Goal: Task Accomplishment & Management: Manage account settings

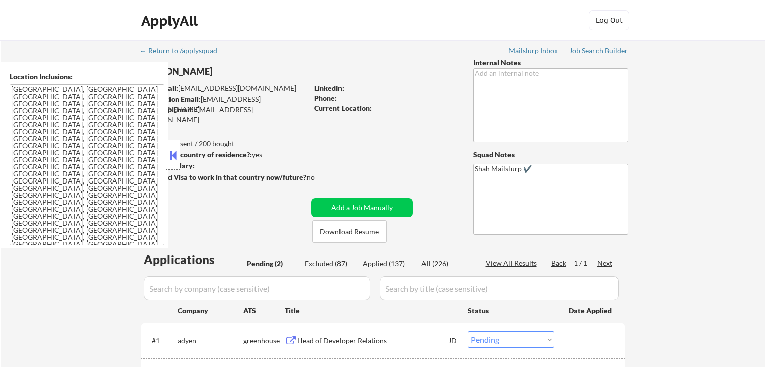
select select ""pending""
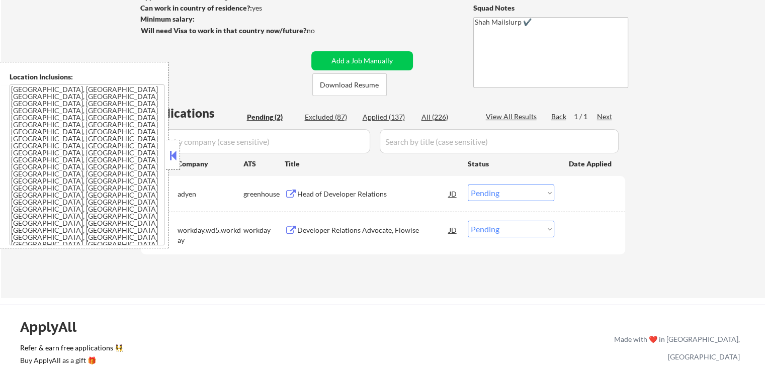
scroll to position [201, 0]
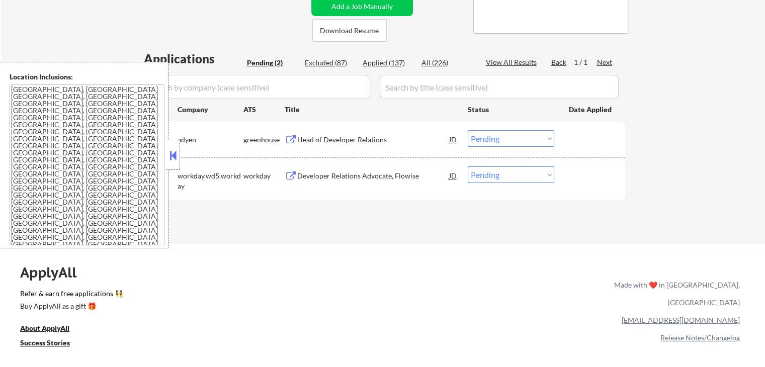
click at [330, 141] on div "Head of Developer Relations" at bounding box center [373, 140] width 152 height 10
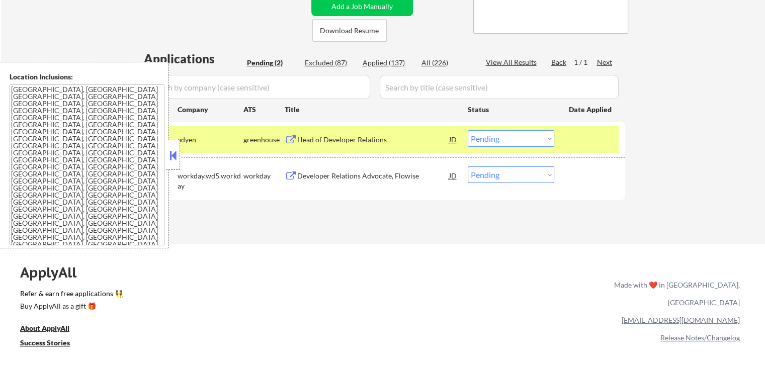
click at [331, 173] on div "Developer Relations Advocate, Flowise" at bounding box center [373, 176] width 152 height 10
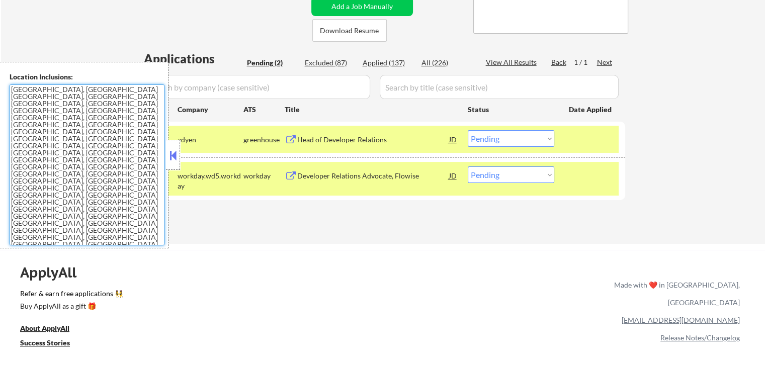
drag, startPoint x: 139, startPoint y: 204, endPoint x: 4, endPoint y: 84, distance: 179.8
click at [4, 84] on div "Location Inclusions: [GEOGRAPHIC_DATA], [GEOGRAPHIC_DATA] [GEOGRAPHIC_DATA], [G…" at bounding box center [84, 155] width 168 height 186
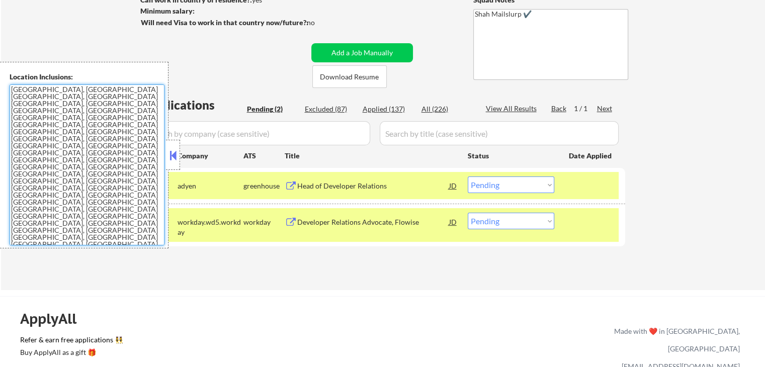
scroll to position [101, 0]
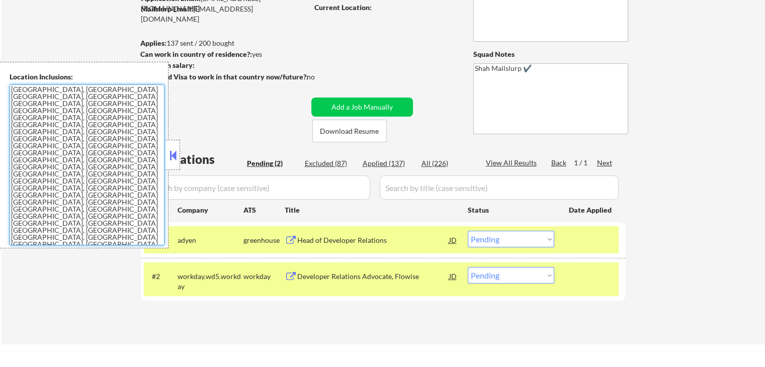
click at [177, 152] on button at bounding box center [172, 155] width 11 height 15
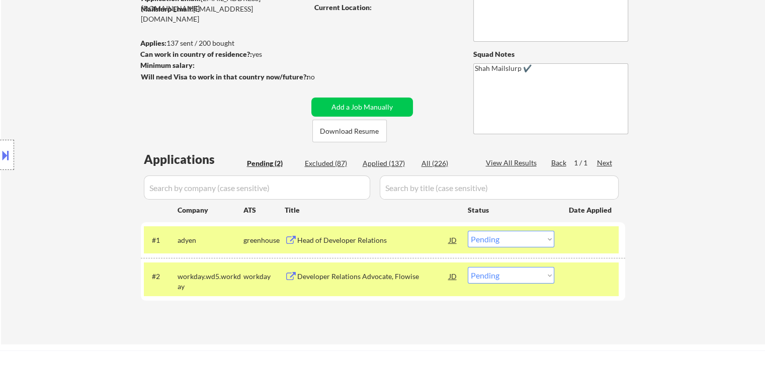
scroll to position [201, 0]
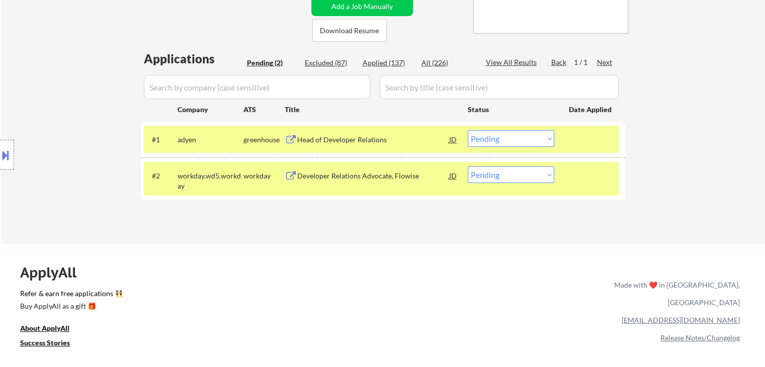
drag, startPoint x: 493, startPoint y: 135, endPoint x: 499, endPoint y: 144, distance: 10.9
click at [495, 137] on select "Choose an option... Pending Applied Excluded (Questions) Excluded (Expired) Exc…" at bounding box center [510, 138] width 86 height 17
click at [467, 130] on select "Choose an option... Pending Applied Excluded (Questions) Excluded (Expired) Exc…" at bounding box center [510, 138] width 86 height 17
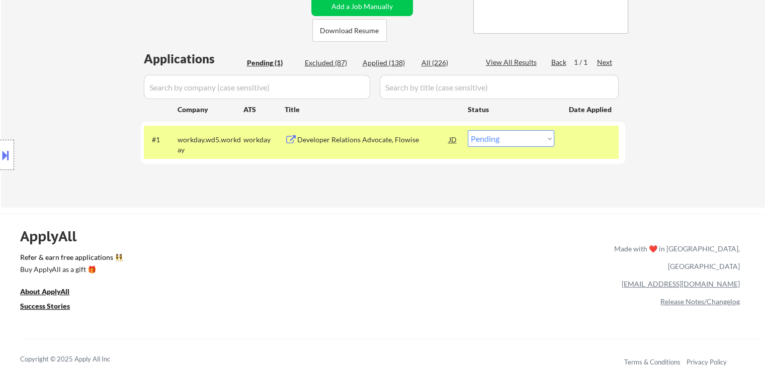
drag, startPoint x: 505, startPoint y: 139, endPoint x: 505, endPoint y: 144, distance: 5.5
click at [505, 139] on select "Choose an option... Pending Applied Excluded (Questions) Excluded (Expired) Exc…" at bounding box center [510, 138] width 86 height 17
select select ""applied""
click at [467, 130] on select "Choose an option... Pending Applied Excluded (Questions) Excluded (Expired) Exc…" at bounding box center [510, 138] width 86 height 17
click at [429, 171] on div "Applications Pending (1) Excluded (87) Applied (138) All (226) View All Results…" at bounding box center [383, 119] width 484 height 138
